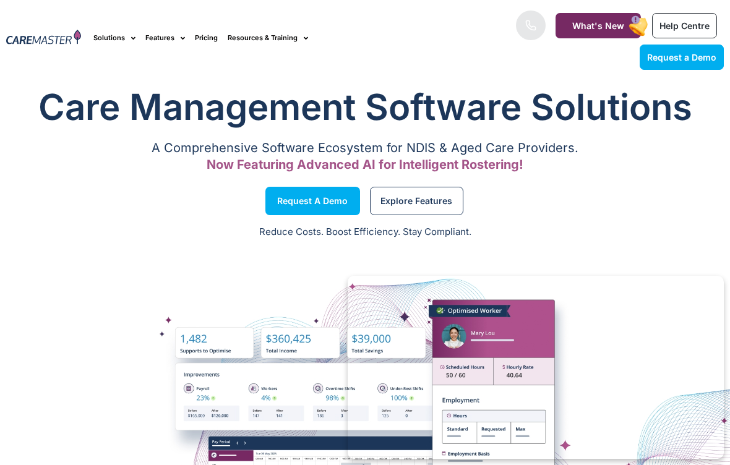
click at [431, 204] on span "Explore Features" at bounding box center [417, 201] width 72 height 6
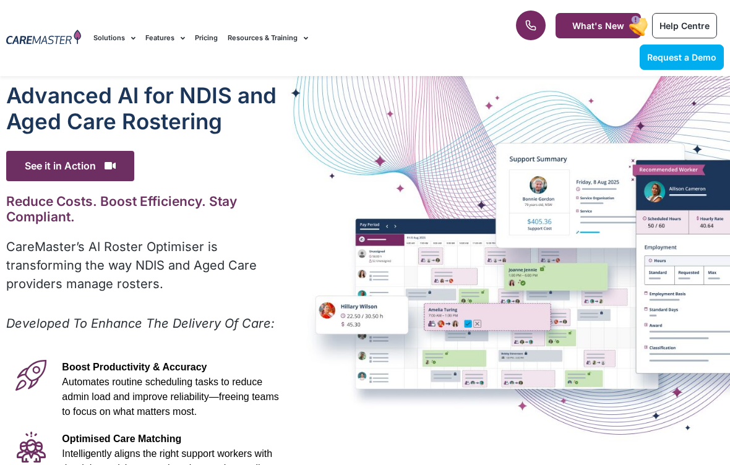
click at [612, 25] on span "What's New" at bounding box center [598, 25] width 52 height 11
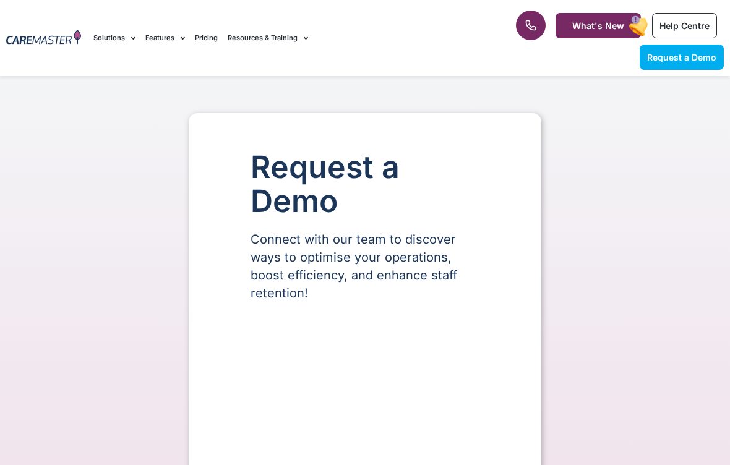
select select "**"
